Goal: Register for event/course

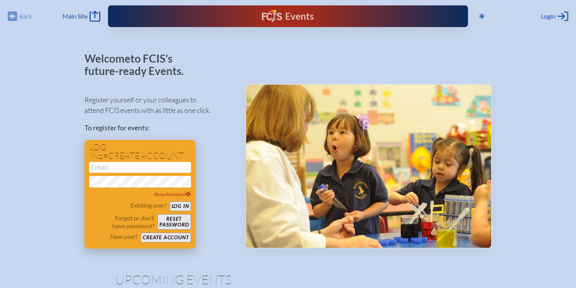
type input "[EMAIL_ADDRESS][DOMAIN_NAME]"
click at [182, 207] on button "Log in" at bounding box center [180, 206] width 21 height 10
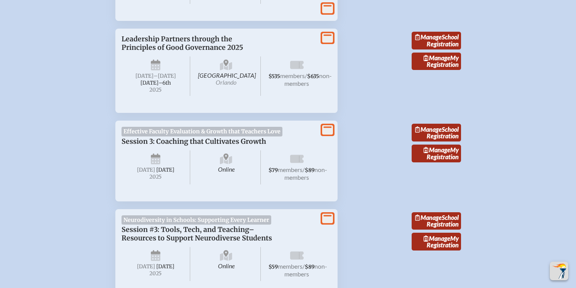
scroll to position [749, 0]
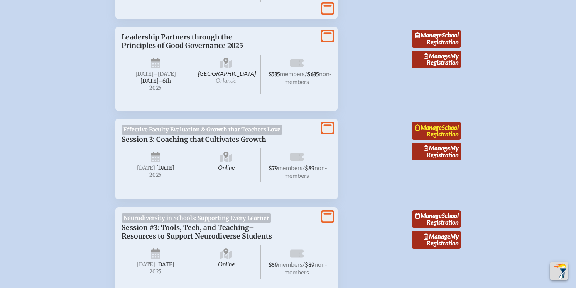
click at [452, 139] on link "Manage School Registration" at bounding box center [436, 131] width 49 height 18
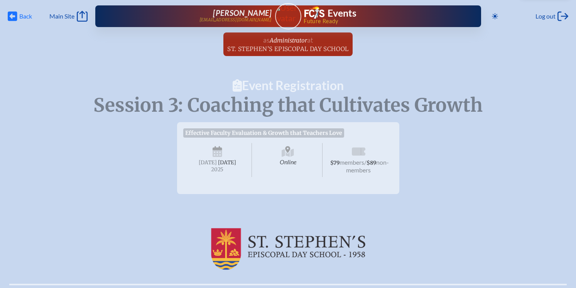
click at [11, 15] on icon "Back" at bounding box center [13, 16] width 10 height 11
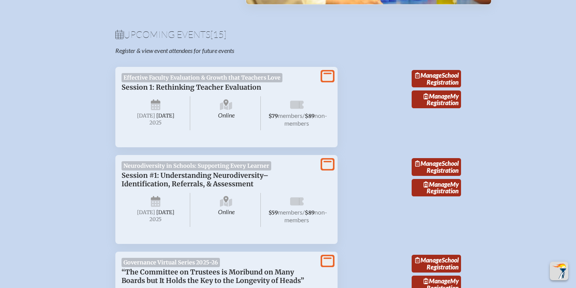
scroll to position [251, 0]
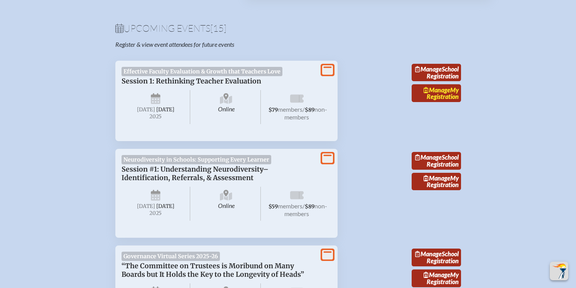
click at [438, 99] on link "Manage My Registration" at bounding box center [436, 93] width 49 height 18
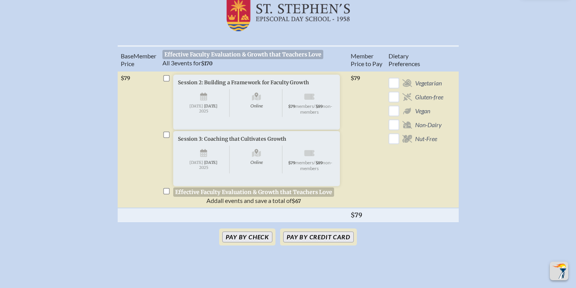
scroll to position [240, 0]
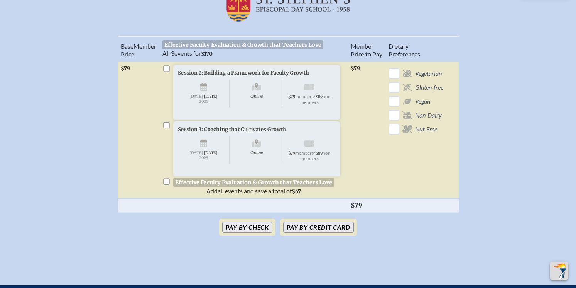
click at [203, 99] on span "[DATE]" at bounding box center [197, 96] width 14 height 5
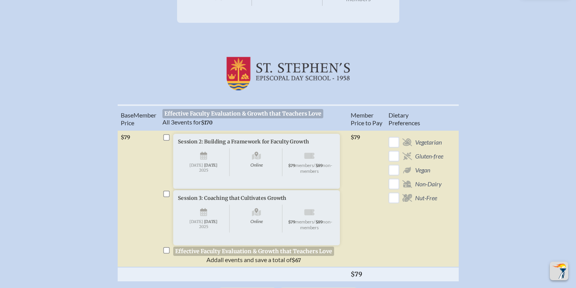
scroll to position [173, 0]
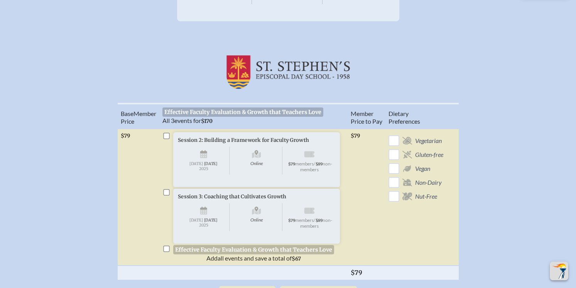
click at [166, 139] on input "checkbox" at bounding box center [166, 135] width 6 height 6
checkbox input "true"
click at [166, 195] on input "checkbox" at bounding box center [166, 192] width 6 height 6
checkbox input "true"
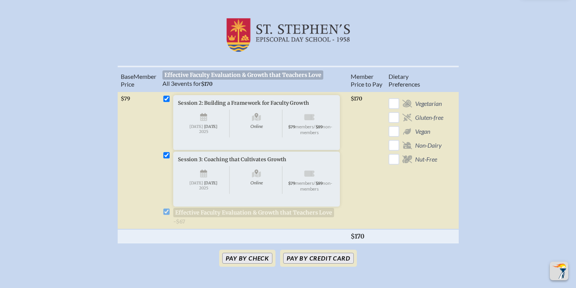
scroll to position [243, 0]
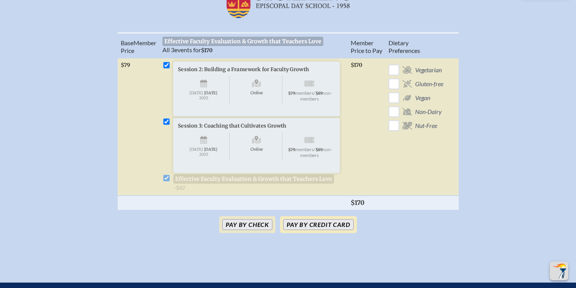
click at [310, 230] on button "Pay by Credit Card" at bounding box center [318, 224] width 70 height 11
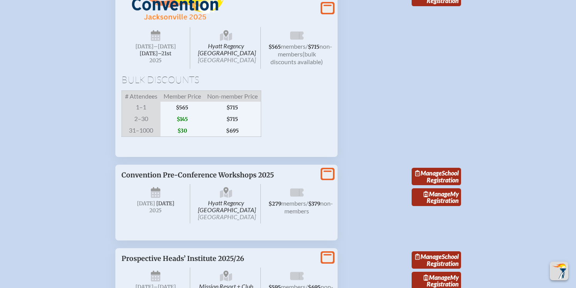
scroll to position [1386, 0]
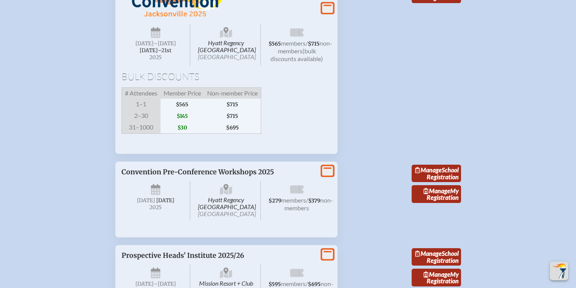
click at [186, 122] on span "$145" at bounding box center [183, 116] width 44 height 12
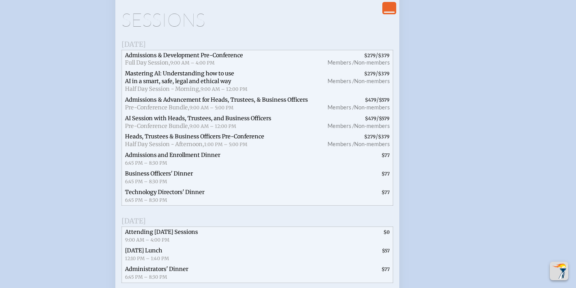
scroll to position [1553, 0]
click at [191, 102] on span "Admissions & Advancement for Heads, Trustees, & Business Officers" at bounding box center [216, 98] width 183 height 7
click at [206, 102] on span "Admissions & Advancement for Heads, Trustees, & Business Officers" at bounding box center [216, 98] width 183 height 7
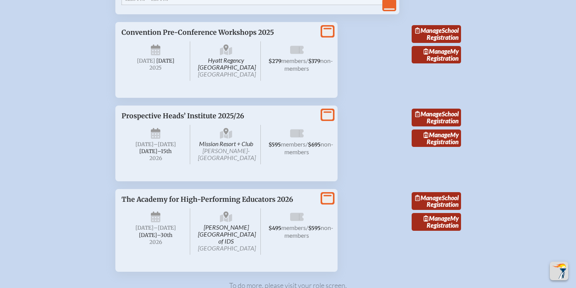
scroll to position [1909, 0]
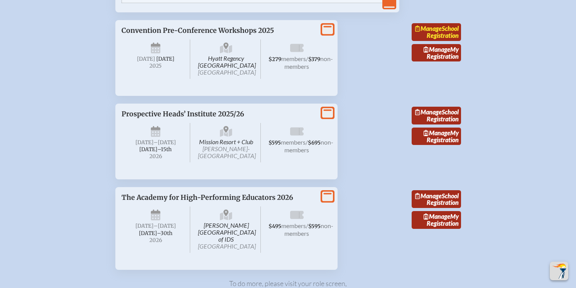
click at [438, 41] on link "Manage School Registration" at bounding box center [436, 32] width 49 height 18
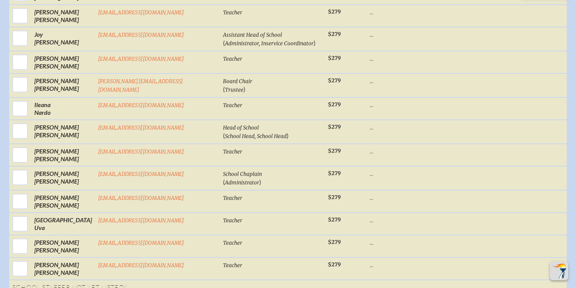
scroll to position [610, 0]
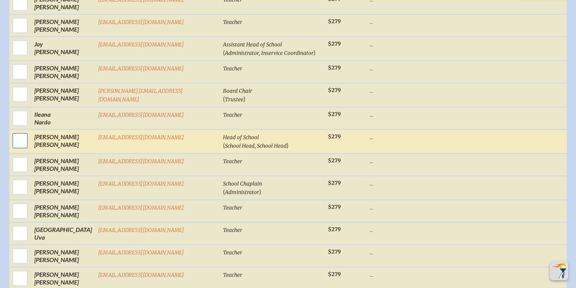
click at [30, 131] on input "checkbox" at bounding box center [19, 140] width 19 height 19
checkbox input "true"
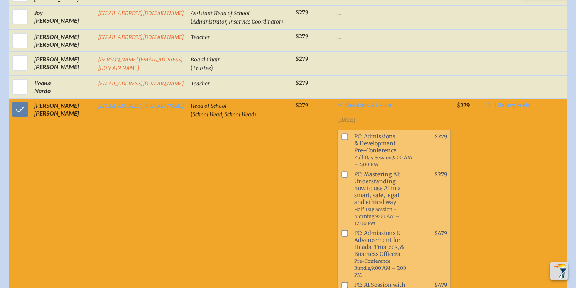
scroll to position [642, 0]
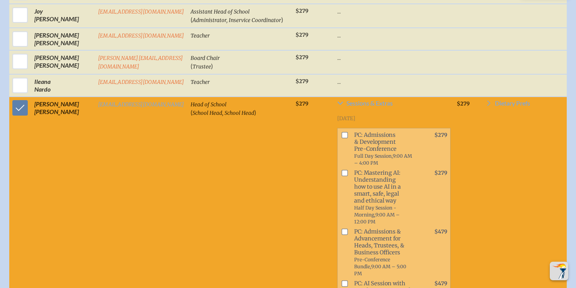
click at [202, 188] on td "Head of School ( School Head, School Head )" at bounding box center [240, 237] width 105 height 280
click at [342, 132] on input "checkbox" at bounding box center [345, 135] width 6 height 6
checkbox input "true"
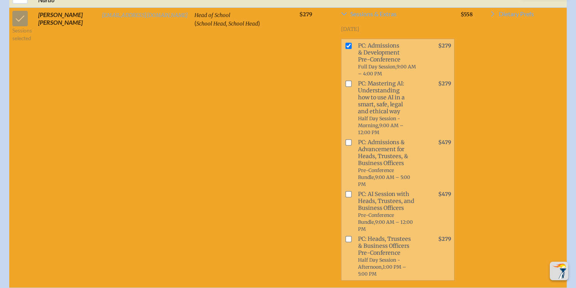
scroll to position [733, 0]
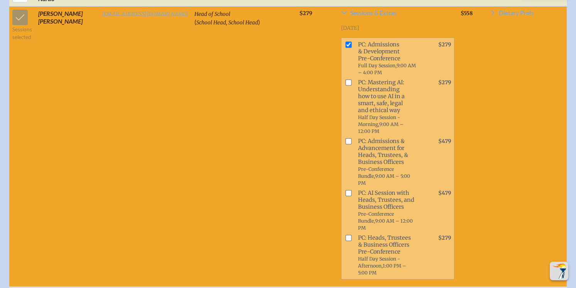
click at [346, 234] on input "checkbox" at bounding box center [349, 237] width 6 height 6
checkbox input "true"
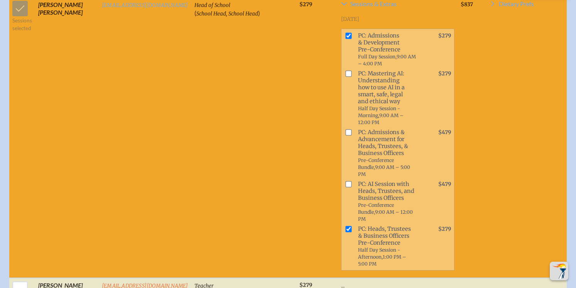
scroll to position [742, 0]
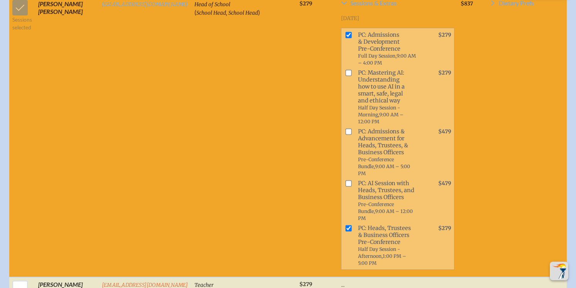
click at [346, 32] on input "checkbox" at bounding box center [349, 35] width 6 height 6
checkbox input "false"
click at [346, 225] on input "checkbox" at bounding box center [349, 228] width 6 height 6
checkbox input "false"
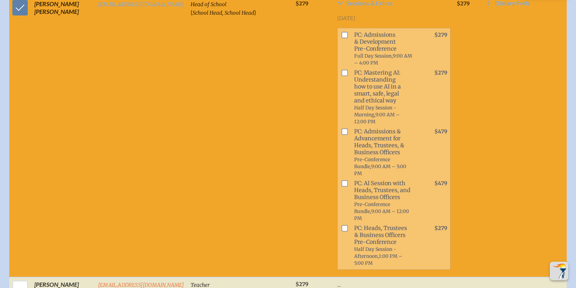
click at [342, 128] on input "checkbox" at bounding box center [345, 131] width 6 height 6
checkbox input "true"
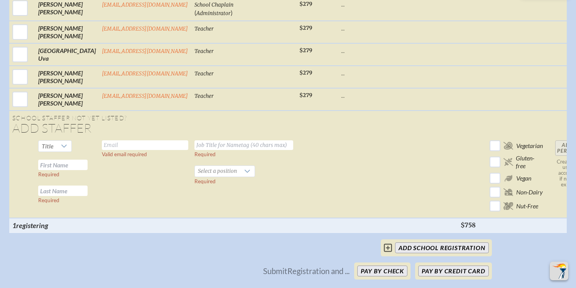
scroll to position [1041, 0]
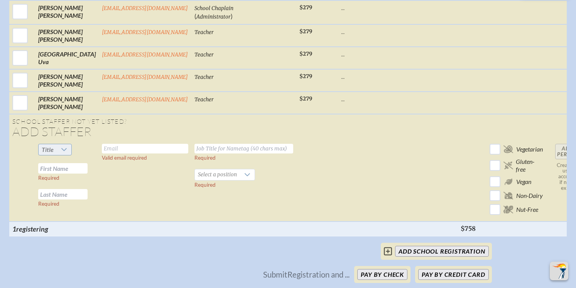
click at [66, 146] on icon at bounding box center [64, 149] width 6 height 6
click at [59, 164] on li "Mrs" at bounding box center [54, 162] width 33 height 11
click at [75, 163] on input "text" at bounding box center [62, 168] width 49 height 10
type input "Ale"
click at [53, 189] on input "text" at bounding box center [62, 194] width 49 height 10
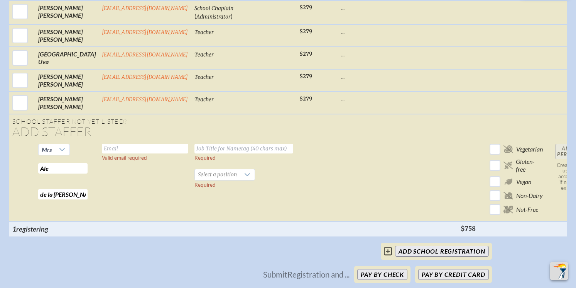
type input "de la Cruz"
click at [108, 144] on input "text" at bounding box center [145, 149] width 86 height 10
type input "adelacruz@sseds.org"
click at [199, 144] on input "text" at bounding box center [244, 149] width 99 height 10
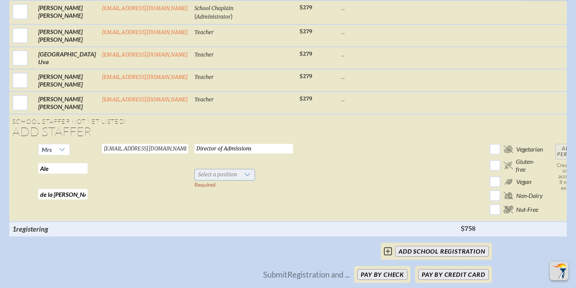
type input "Director of Admissions"
click at [244, 171] on icon at bounding box center [247, 174] width 6 height 6
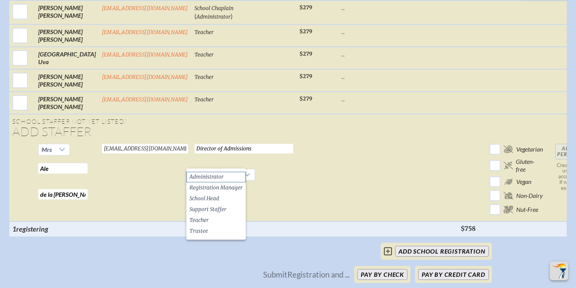
click at [229, 176] on li "Administrator" at bounding box center [215, 176] width 59 height 11
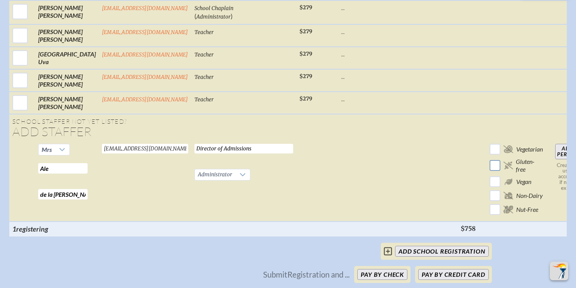
click at [489, 158] on input "checkbox" at bounding box center [496, 165] width 14 height 14
checkbox input "true"
click at [424, 246] on input "add School Registration" at bounding box center [441, 251] width 93 height 11
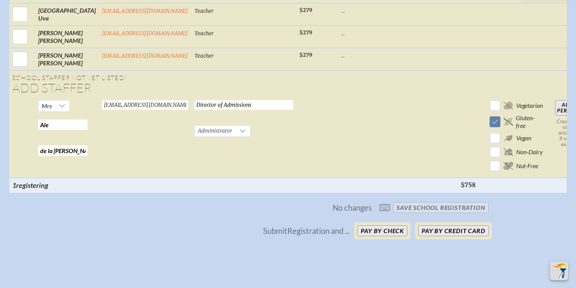
scroll to position [1084, 0]
click at [556, 101] on input "Add Person" at bounding box center [568, 108] width 25 height 15
checkbox input "false"
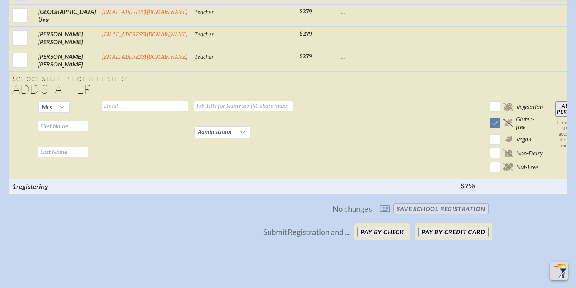
checkbox input "false"
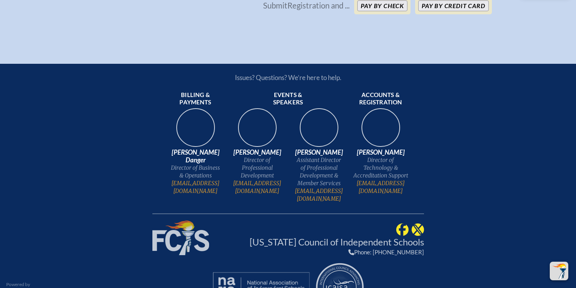
scroll to position [842, 0]
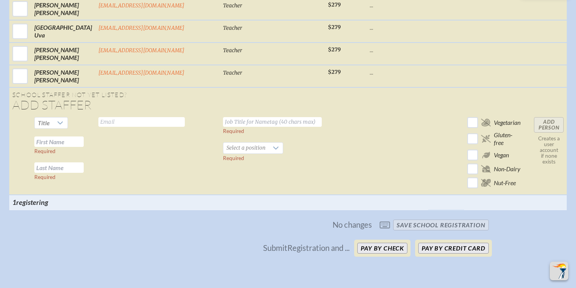
checkbox input "true"
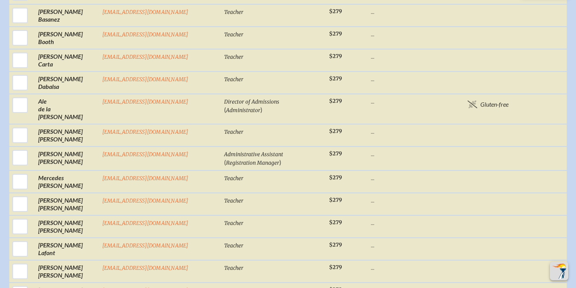
scroll to position [371, 0]
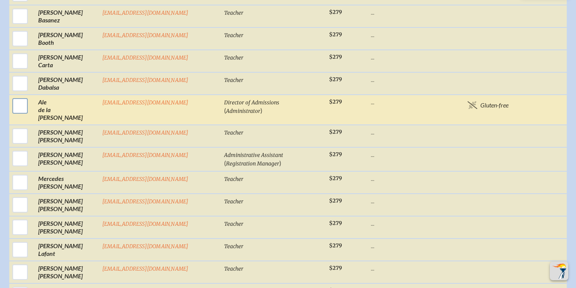
click at [30, 98] on input "checkbox" at bounding box center [19, 105] width 19 height 19
checkbox input "true"
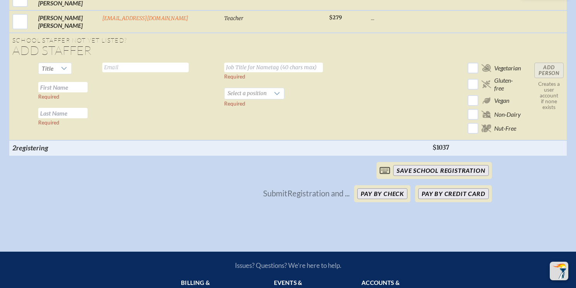
scroll to position [909, 0]
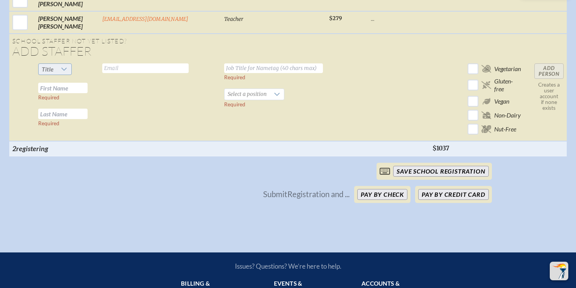
click at [67, 68] on icon at bounding box center [63, 69] width 5 height 3
click at [76, 96] on li "Ms." at bounding box center [69, 96] width 33 height 11
click at [71, 83] on input "text" at bounding box center [62, 88] width 49 height 10
type input "Gaia"
click at [61, 108] on input "text" at bounding box center [62, 113] width 49 height 10
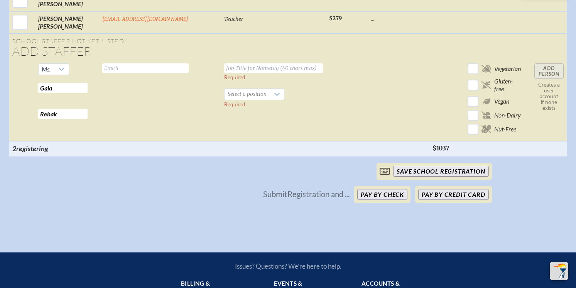
type input "Rebak"
click at [120, 63] on input "text" at bounding box center [145, 68] width 86 height 10
type input "grebak@sseds.org"
click at [224, 63] on input "text" at bounding box center [273, 68] width 99 height 10
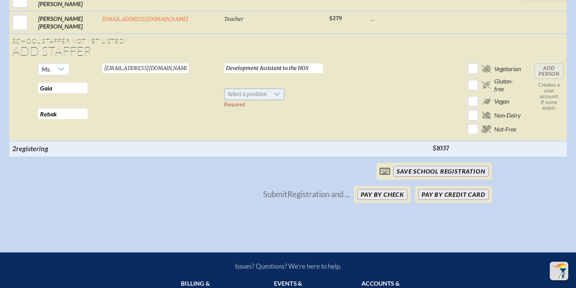
type input "Development Assistant to the HOS"
click at [274, 91] on icon at bounding box center [277, 94] width 6 height 6
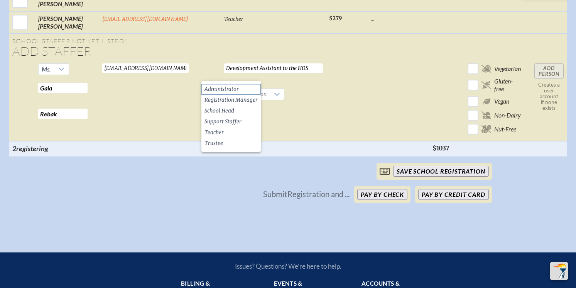
click at [245, 88] on li "Administrator" at bounding box center [231, 89] width 59 height 11
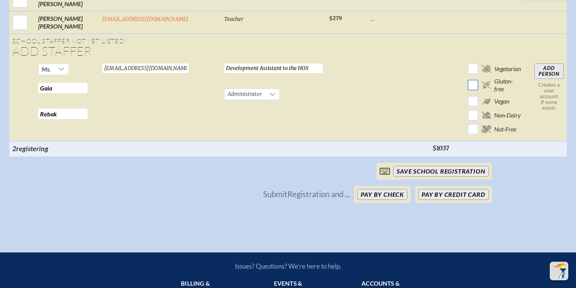
click at [467, 78] on input "checkbox" at bounding box center [474, 85] width 14 height 14
checkbox input "true"
click at [467, 108] on input "checkbox" at bounding box center [474, 115] width 14 height 14
checkbox input "true"
click at [535, 63] on input "Add Person" at bounding box center [549, 70] width 29 height 15
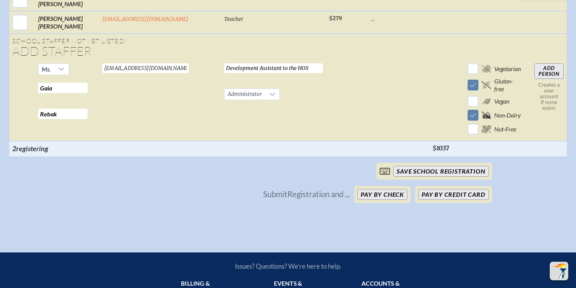
checkbox input "false"
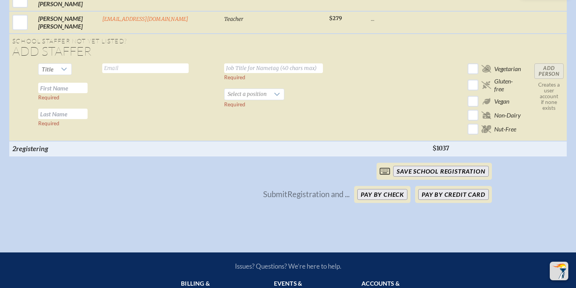
checkbox input "false"
checkbox input "true"
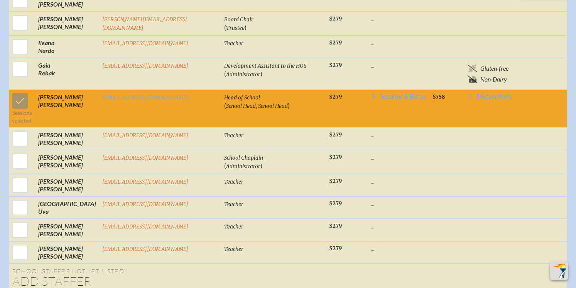
scroll to position [711, 0]
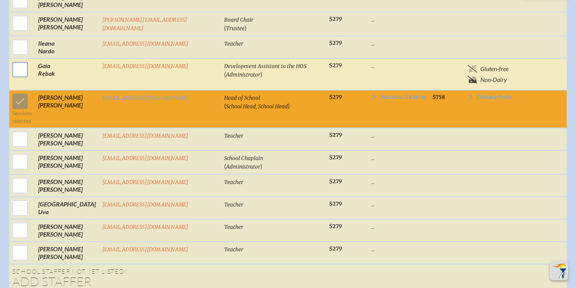
click at [30, 60] on input "checkbox" at bounding box center [19, 69] width 19 height 19
checkbox input "true"
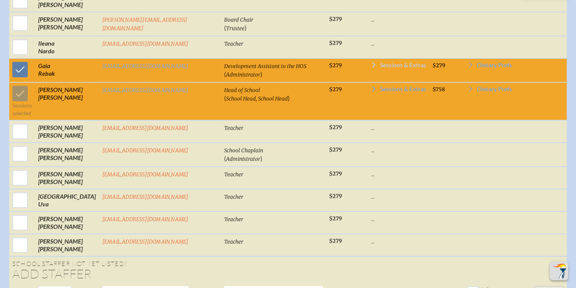
click at [392, 62] on span "Sessions & Extras" at bounding box center [403, 65] width 46 height 6
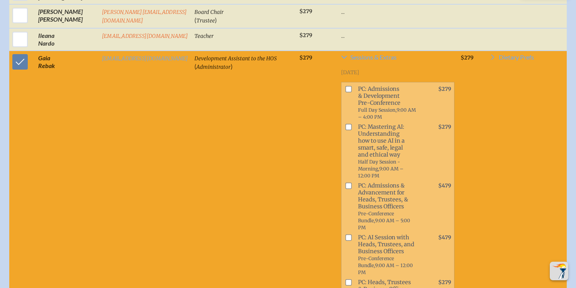
scroll to position [667, 0]
click at [346, 85] on input "checkbox" at bounding box center [349, 88] width 6 height 6
checkbox input "true"
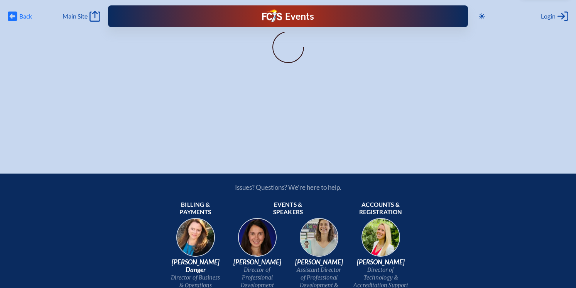
click at [15, 15] on icon at bounding box center [13, 17] width 10 height 10
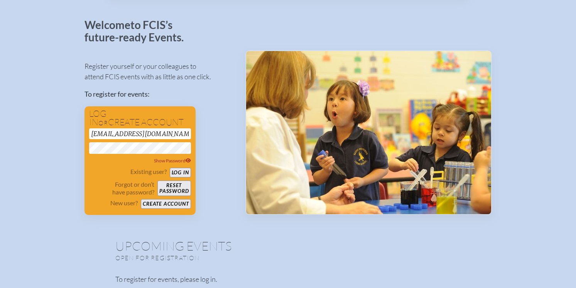
scroll to position [20, 0]
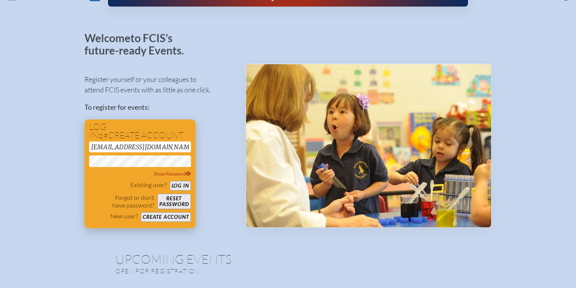
click at [178, 184] on button "Log in" at bounding box center [180, 186] width 21 height 10
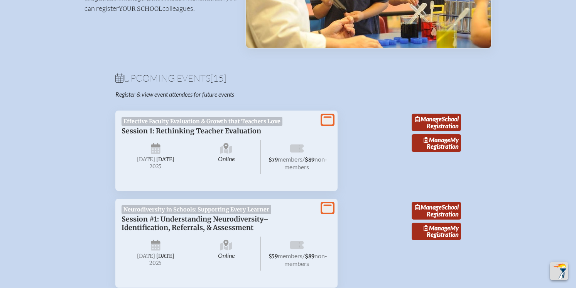
scroll to position [203, 0]
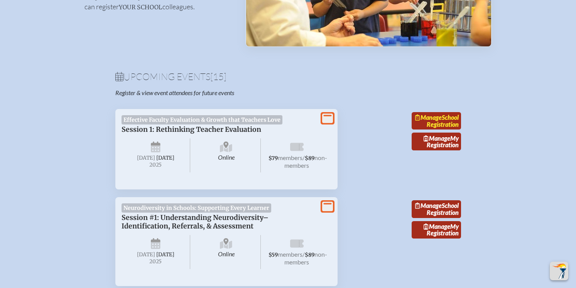
click at [441, 124] on link "Manage School Registration" at bounding box center [436, 121] width 49 height 18
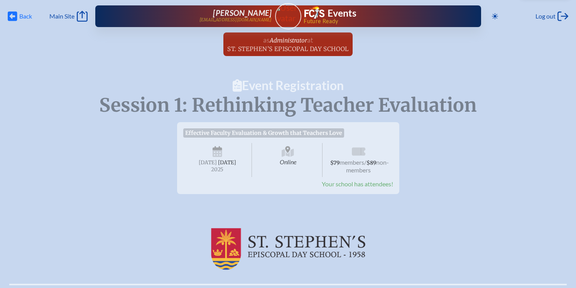
click at [16, 16] on icon at bounding box center [13, 17] width 10 height 10
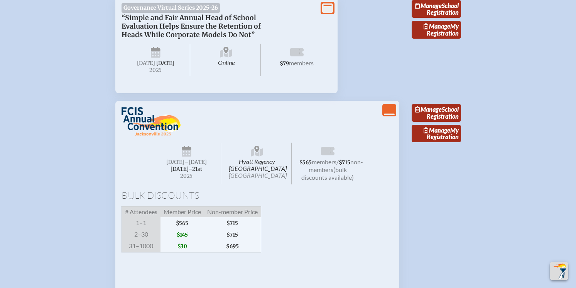
scroll to position [1282, 0]
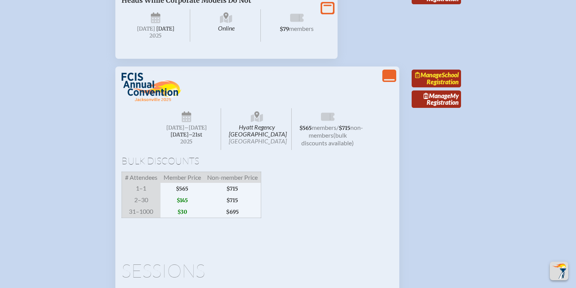
click at [443, 87] on link "Manage School Registration" at bounding box center [436, 78] width 49 height 18
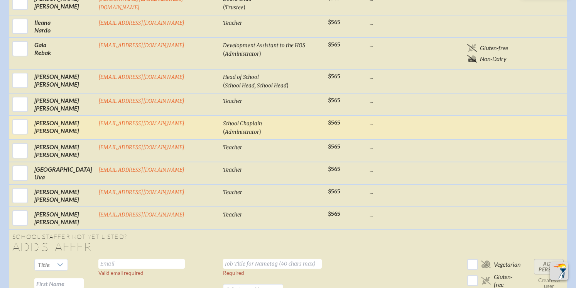
scroll to position [981, 0]
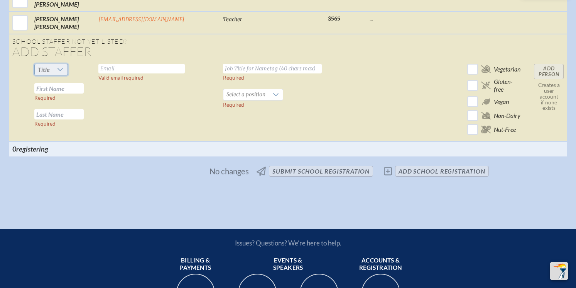
click at [50, 66] on span "Title" at bounding box center [44, 69] width 12 height 7
click at [68, 81] on li "Mrs" at bounding box center [68, 81] width 33 height 11
click at [81, 83] on input "text" at bounding box center [58, 88] width 49 height 10
type input "[PERSON_NAME]"
click at [66, 109] on input "text" at bounding box center [58, 114] width 49 height 10
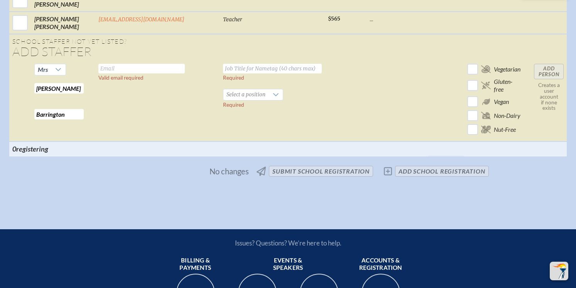
type input "Barrington"
click at [111, 64] on input "text" at bounding box center [141, 69] width 86 height 10
type input "nbarrington@sseds.org"
click at [224, 64] on input "text" at bounding box center [272, 69] width 99 height 10
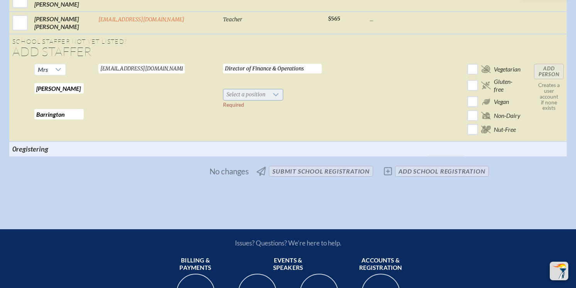
type input "Director of Finance & Operations"
click at [273, 91] on icon at bounding box center [276, 94] width 6 height 6
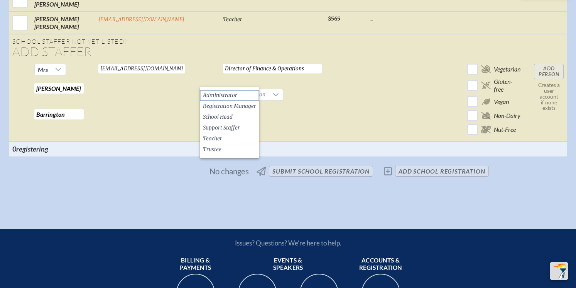
click at [236, 94] on span "Administrator" at bounding box center [220, 95] width 34 height 8
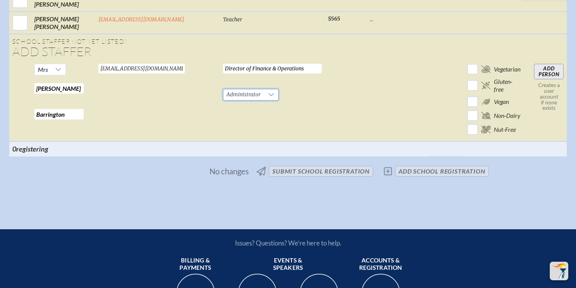
click at [534, 64] on input "Add Person" at bounding box center [549, 71] width 30 height 15
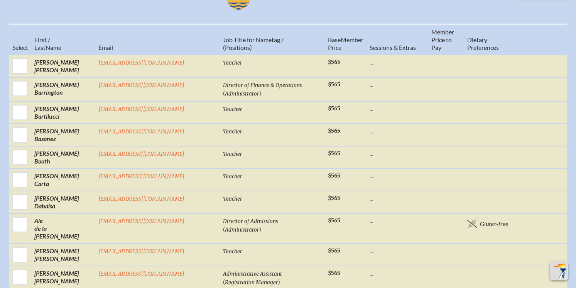
scroll to position [340, 0]
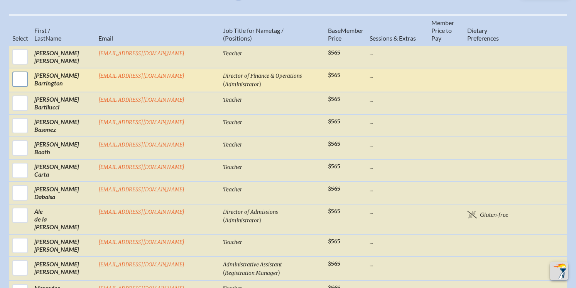
click at [30, 78] on input "checkbox" at bounding box center [19, 78] width 19 height 19
checkbox input "true"
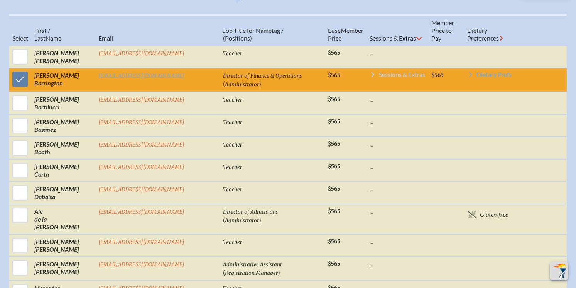
click at [379, 72] on span "Sessions & Extras" at bounding box center [402, 74] width 46 height 6
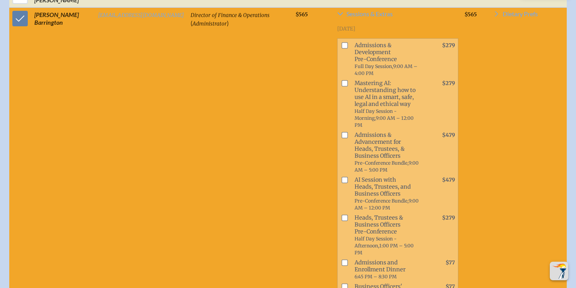
scroll to position [402, 0]
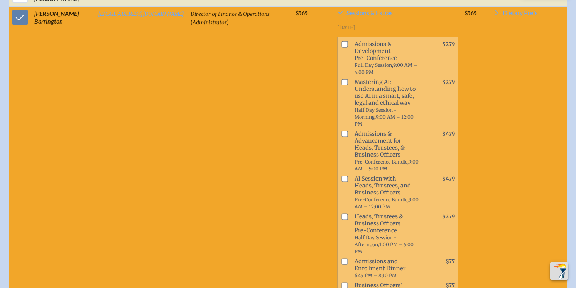
click at [342, 219] on input "checkbox" at bounding box center [345, 216] width 6 height 6
checkbox input "true"
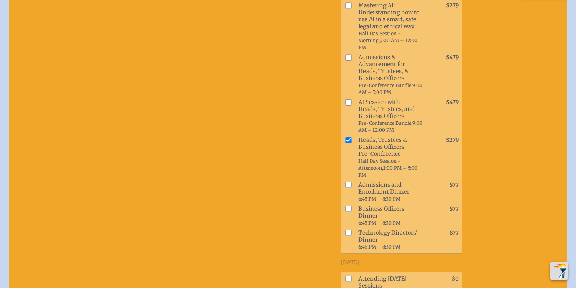
scroll to position [487, 0]
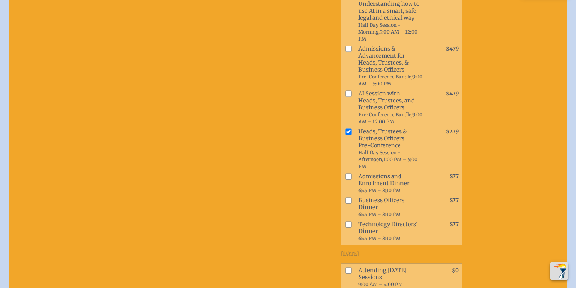
click at [346, 203] on input "checkbox" at bounding box center [349, 200] width 6 height 6
checkbox input "true"
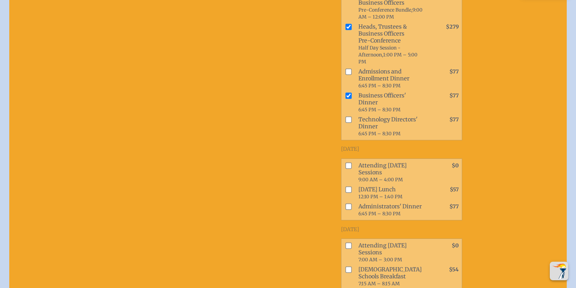
scroll to position [594, 0]
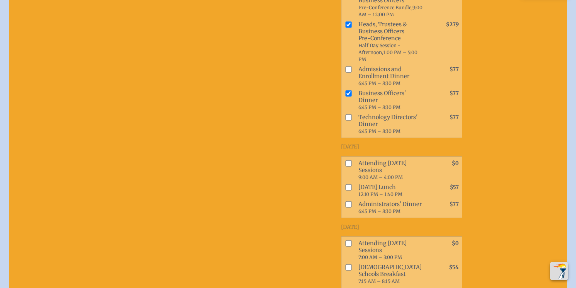
click at [346, 166] on input "checkbox" at bounding box center [349, 163] width 6 height 6
checkbox input "true"
click at [346, 190] on input "checkbox" at bounding box center [349, 187] width 6 height 6
checkbox input "true"
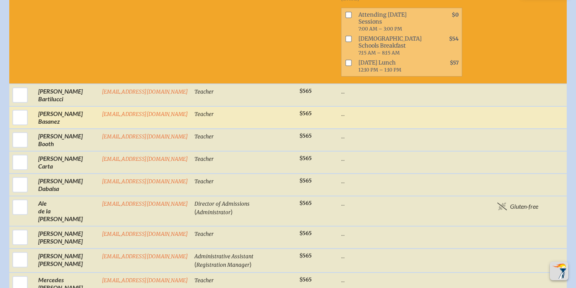
scroll to position [823, 0]
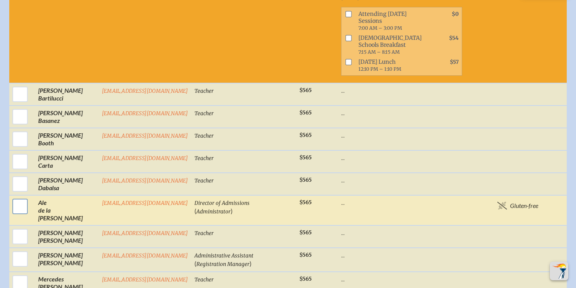
click at [19, 216] on input "checkbox" at bounding box center [19, 205] width 19 height 19
checkbox input "true"
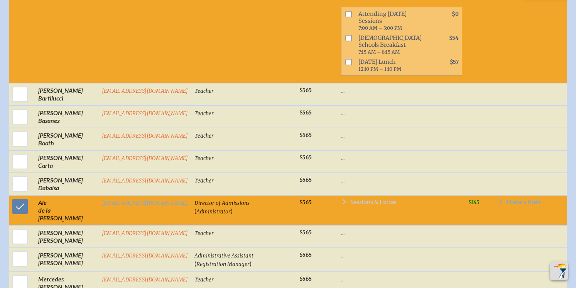
click at [351, 205] on span "Sessions & Extras" at bounding box center [374, 201] width 46 height 6
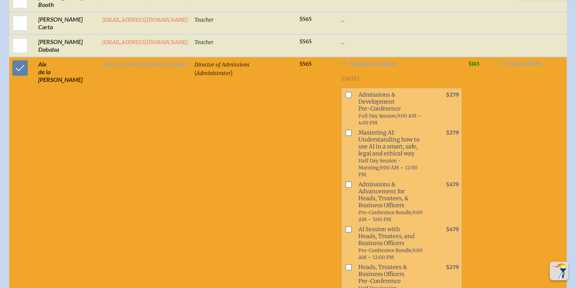
scroll to position [962, 0]
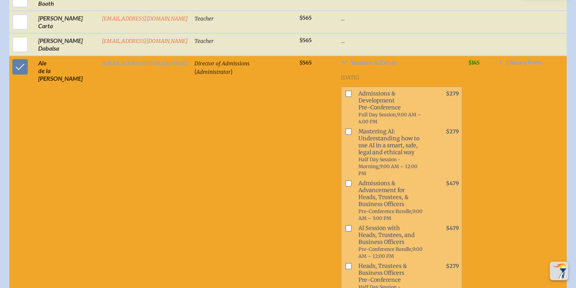
click at [346, 97] on input "checkbox" at bounding box center [349, 94] width 6 height 6
checkbox input "true"
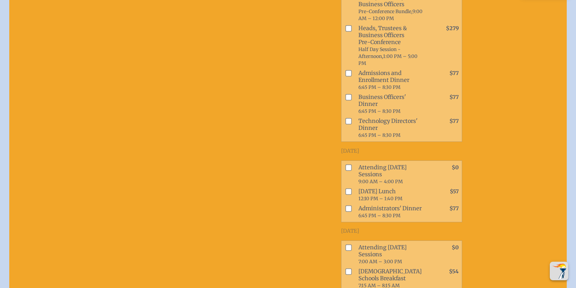
scroll to position [1199, 0]
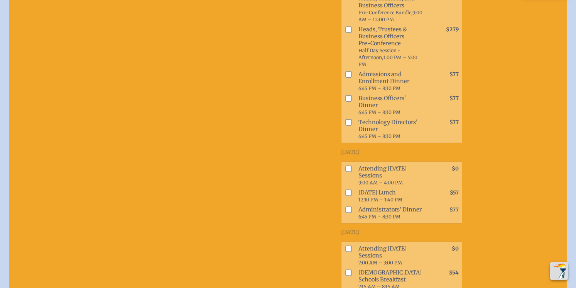
click at [346, 78] on input "checkbox" at bounding box center [349, 74] width 6 height 6
checkbox input "true"
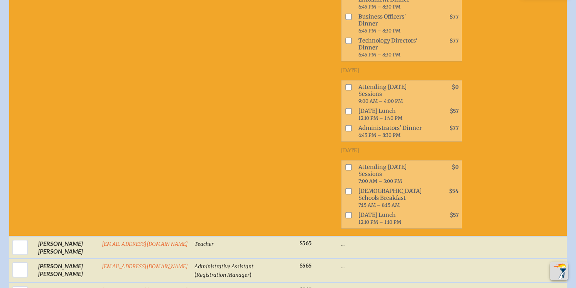
scroll to position [1285, 0]
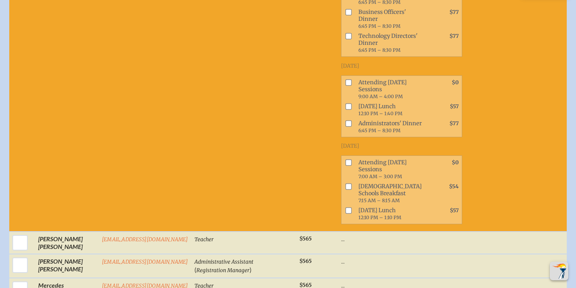
click at [346, 85] on input "checkbox" at bounding box center [349, 82] width 6 height 6
checkbox input "true"
click at [346, 109] on input "checkbox" at bounding box center [349, 106] width 6 height 6
checkbox input "true"
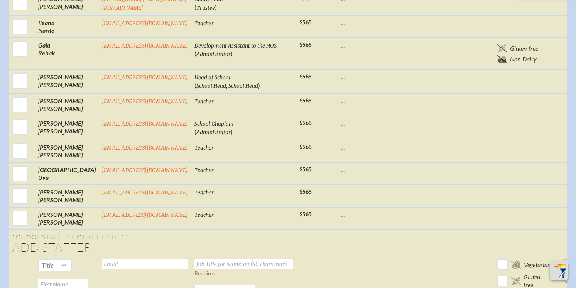
scroll to position [1747, 0]
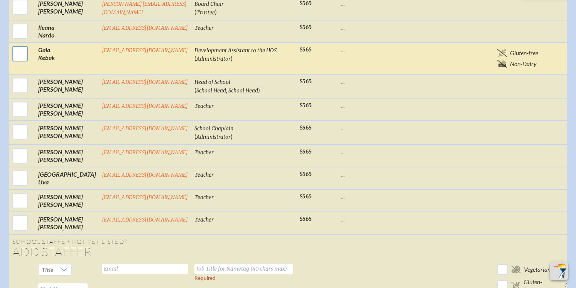
click at [23, 63] on input "checkbox" at bounding box center [19, 53] width 19 height 19
checkbox input "true"
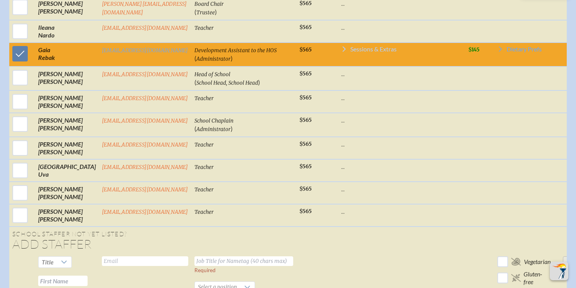
click at [354, 52] on span "Sessions & Extras" at bounding box center [374, 49] width 46 height 6
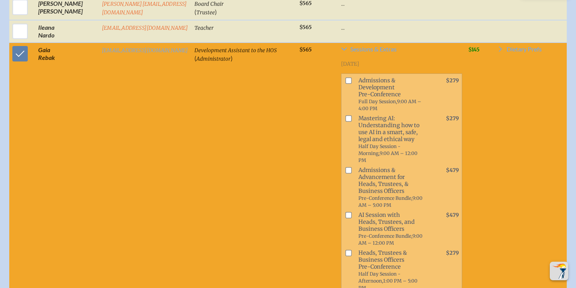
click at [346, 83] on input "checkbox" at bounding box center [349, 80] width 6 height 6
checkbox input "true"
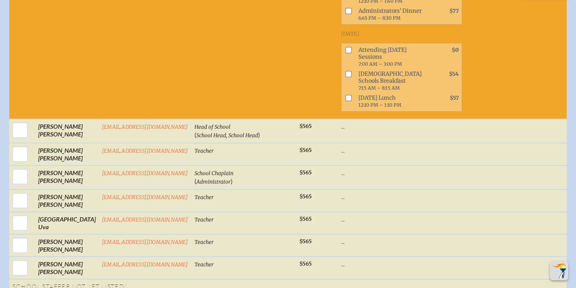
scroll to position [2169, 0]
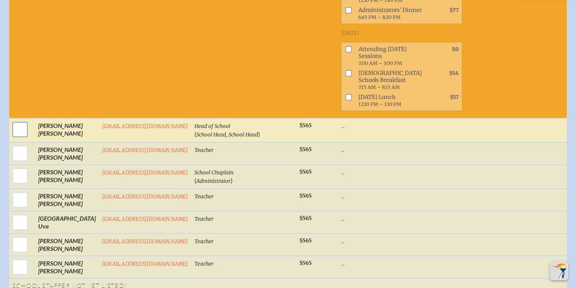
click at [19, 139] on input "checkbox" at bounding box center [19, 129] width 19 height 19
checkbox input "true"
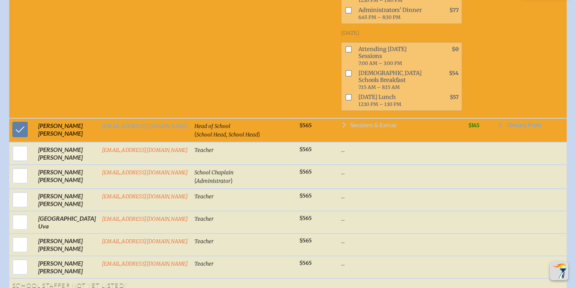
click at [351, 128] on span "Sessions & Extras" at bounding box center [374, 125] width 46 height 6
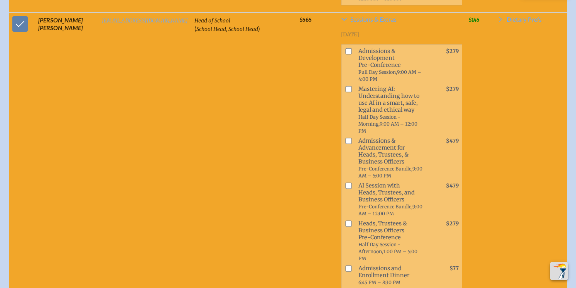
scroll to position [2283, 0]
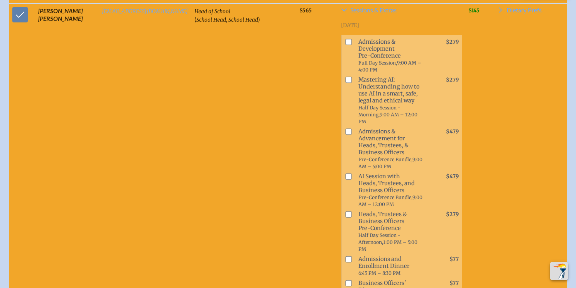
click at [346, 134] on input "checkbox" at bounding box center [349, 131] width 6 height 6
checkbox input "true"
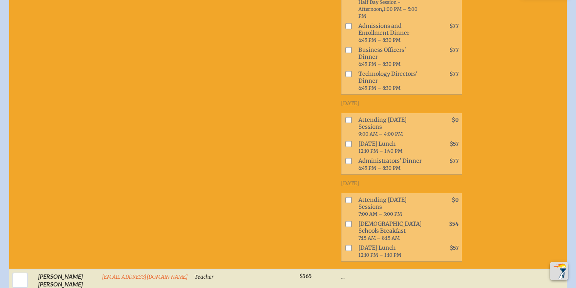
scroll to position [2518, 0]
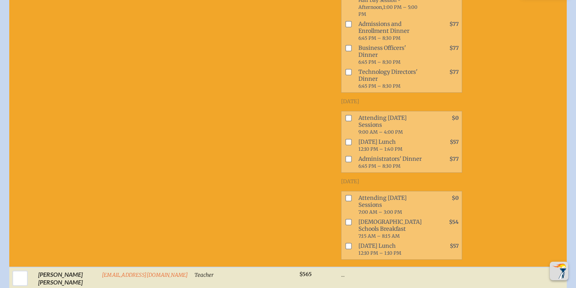
click at [346, 121] on input "checkbox" at bounding box center [349, 118] width 6 height 6
checkbox input "true"
click at [346, 145] on input "checkbox" at bounding box center [349, 142] width 6 height 6
checkbox input "true"
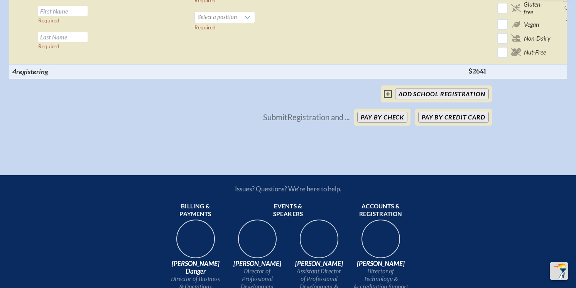
scroll to position [2971, 0]
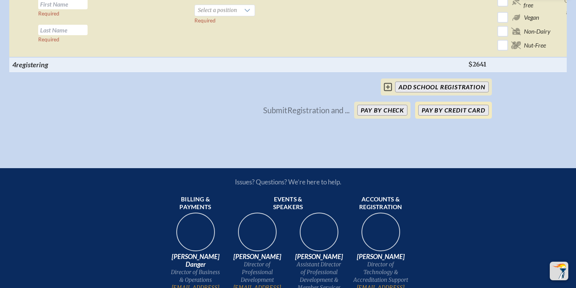
click at [445, 115] on button "Pay by Credit Card" at bounding box center [453, 110] width 70 height 11
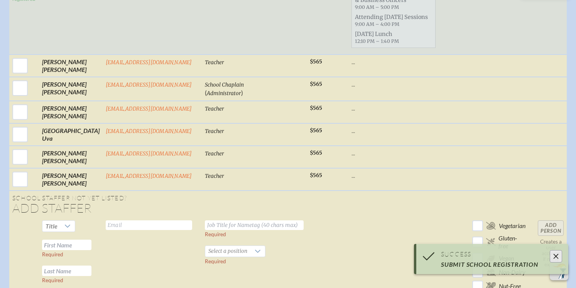
scroll to position [1191, 0]
